Goal: Find specific page/section: Find specific page/section

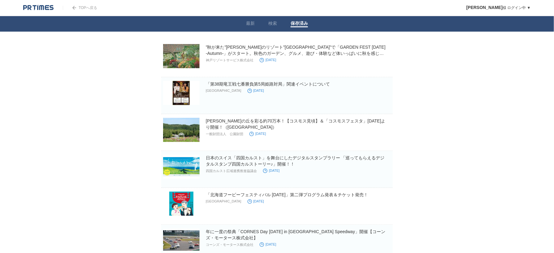
click at [35, 6] on img at bounding box center [38, 8] width 30 height 6
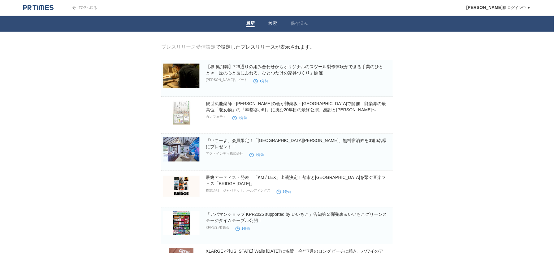
click at [276, 24] on link "検索" at bounding box center [272, 24] width 9 height 7
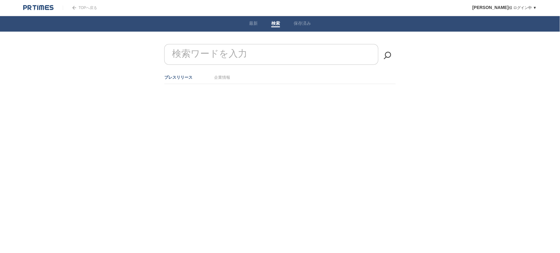
click at [240, 44] on form "検索ワードを入力" at bounding box center [280, 44] width 232 height 0
type input "神戸"
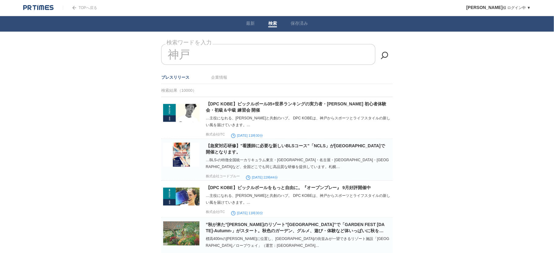
click at [218, 80] on li "企業情報" at bounding box center [219, 77] width 16 height 10
click at [219, 77] on link "企業情報" at bounding box center [219, 77] width 16 height 5
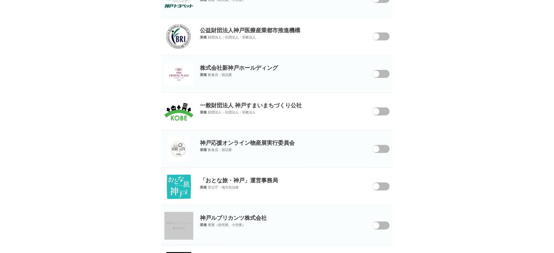
scroll to position [3147, 0]
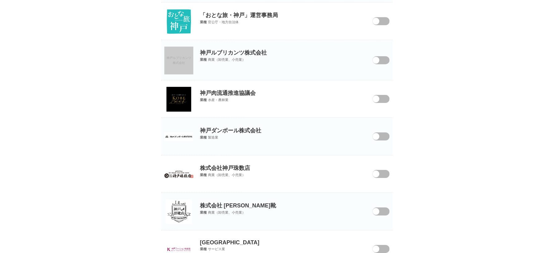
click at [182, 29] on img at bounding box center [179, 21] width 25 height 25
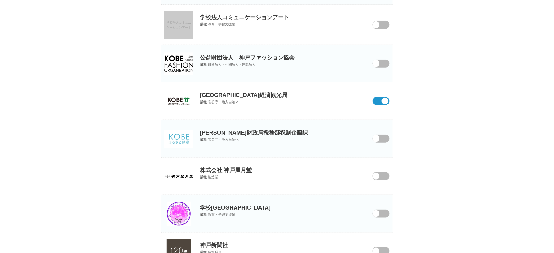
scroll to position [3519, 0]
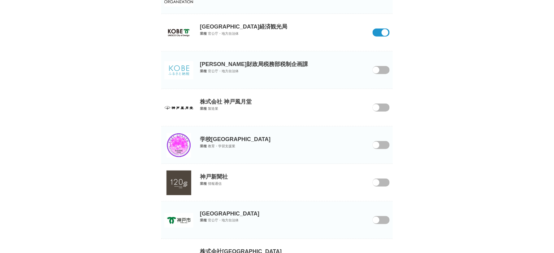
click at [174, 38] on img at bounding box center [179, 32] width 25 height 25
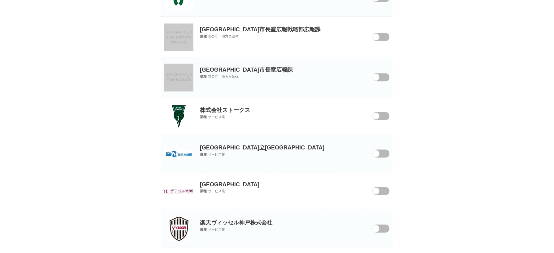
scroll to position [3914, 0]
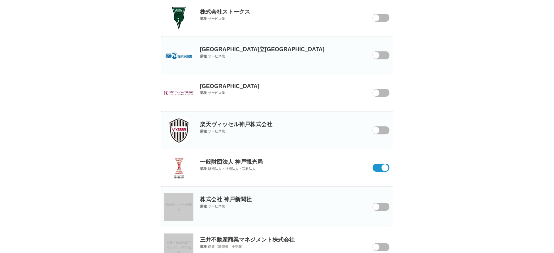
click at [177, 176] on img at bounding box center [179, 167] width 20 height 25
